Goal: Find specific page/section: Find specific page/section

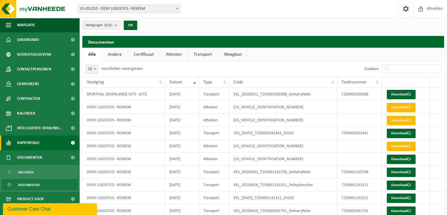
click at [32, 142] on span "Rapportage" at bounding box center [28, 142] width 23 height 15
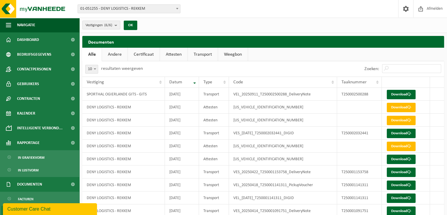
click at [119, 52] on link "Andere" at bounding box center [115, 55] width 26 height 14
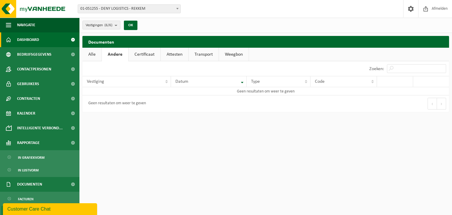
click at [38, 33] on span "Dashboard" at bounding box center [28, 39] width 22 height 15
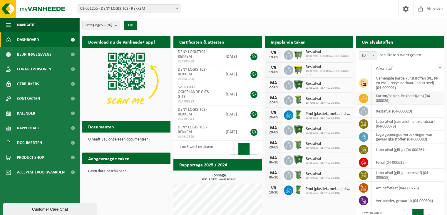
click at [402, 99] on td "karton/papier, los (bedrijven) (04-000026)" at bounding box center [408, 98] width 73 height 13
click at [29, 127] on span "Rapportage" at bounding box center [28, 128] width 23 height 15
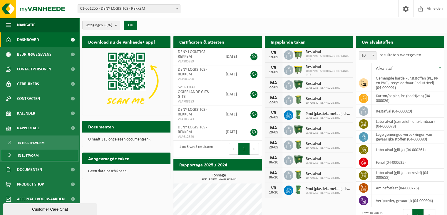
click at [35, 154] on span "In lijstvorm" at bounding box center [28, 155] width 21 height 11
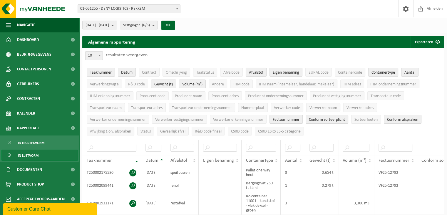
click at [257, 74] on span "Afvalstof" at bounding box center [256, 72] width 14 height 4
